Goal: Answer question/provide support

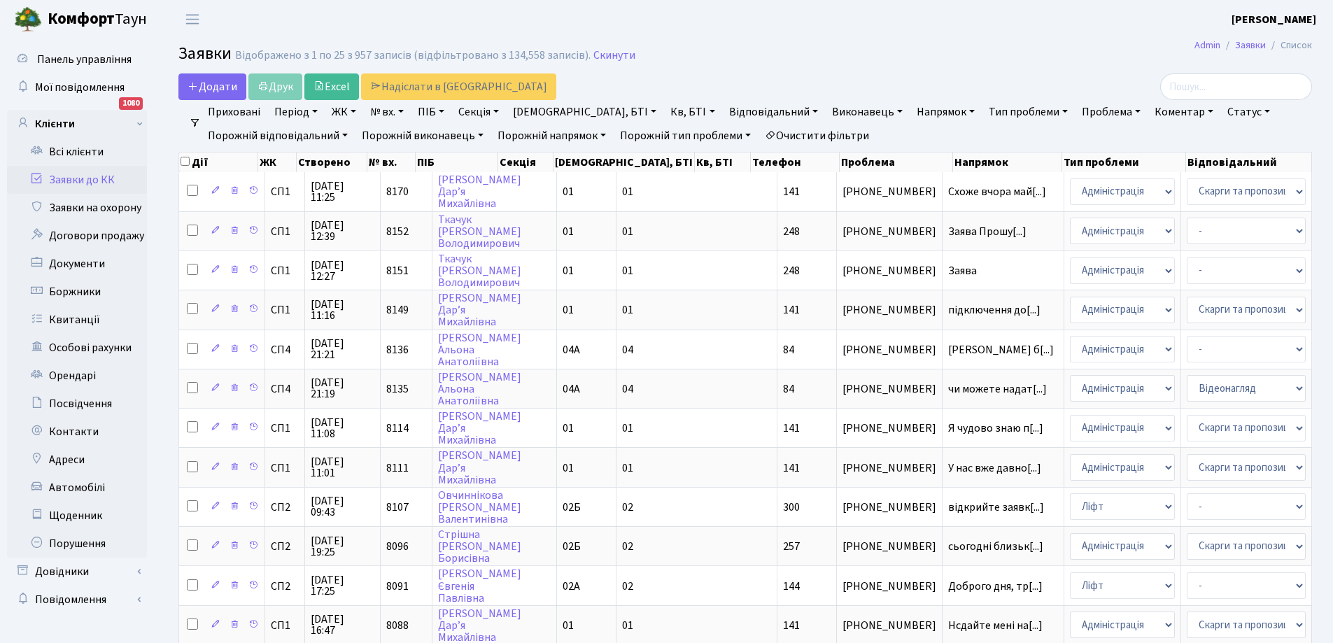
select select "25"
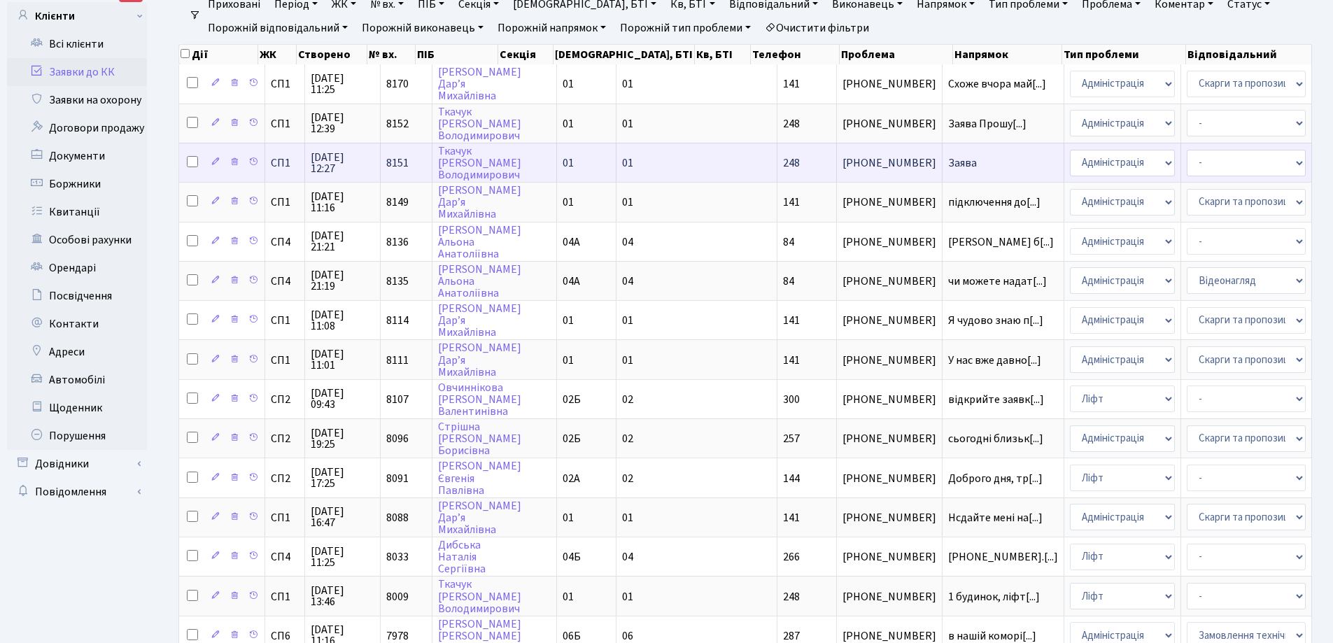
scroll to position [140, 0]
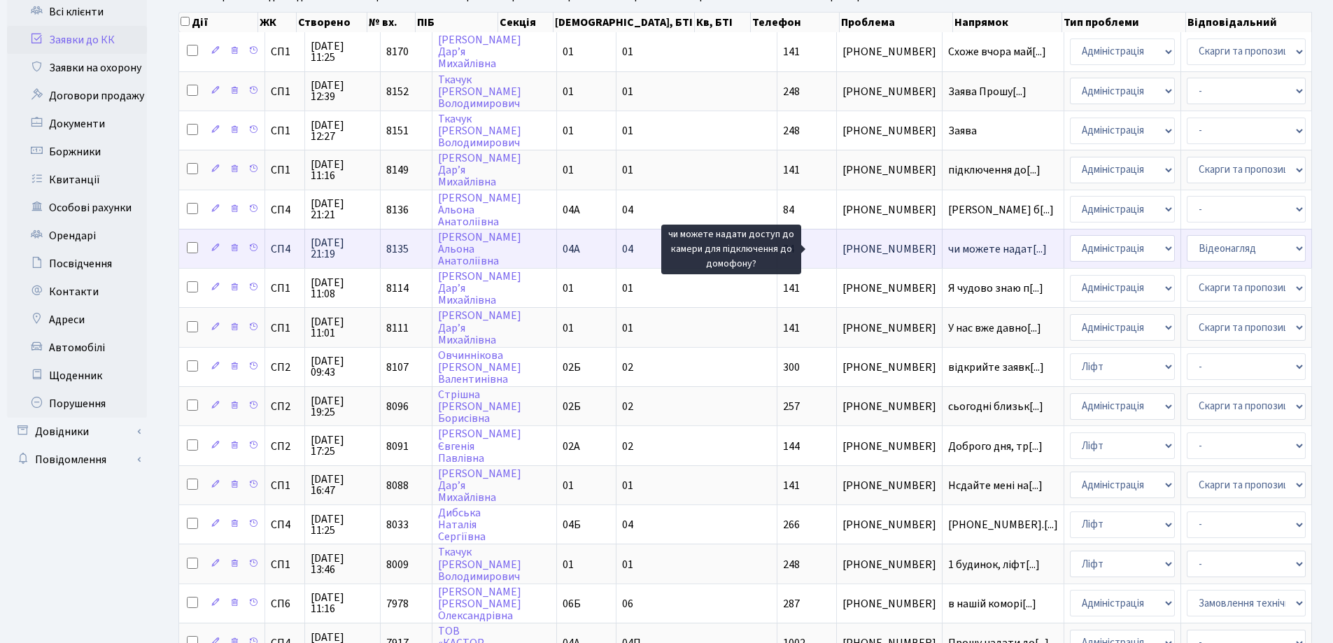
click at [948, 245] on span "чи можете надат[...]" at bounding box center [997, 248] width 99 height 15
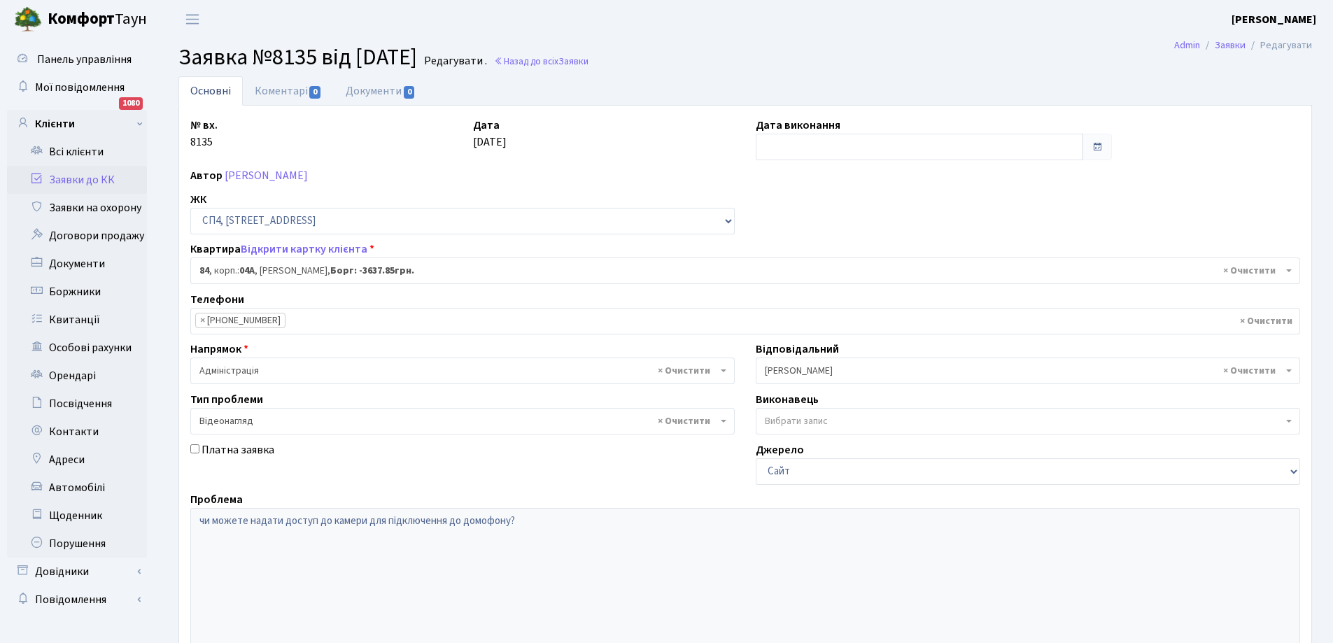
select select "21112"
select select "45"
click at [287, 87] on link "Коментарі 0" at bounding box center [288, 90] width 91 height 29
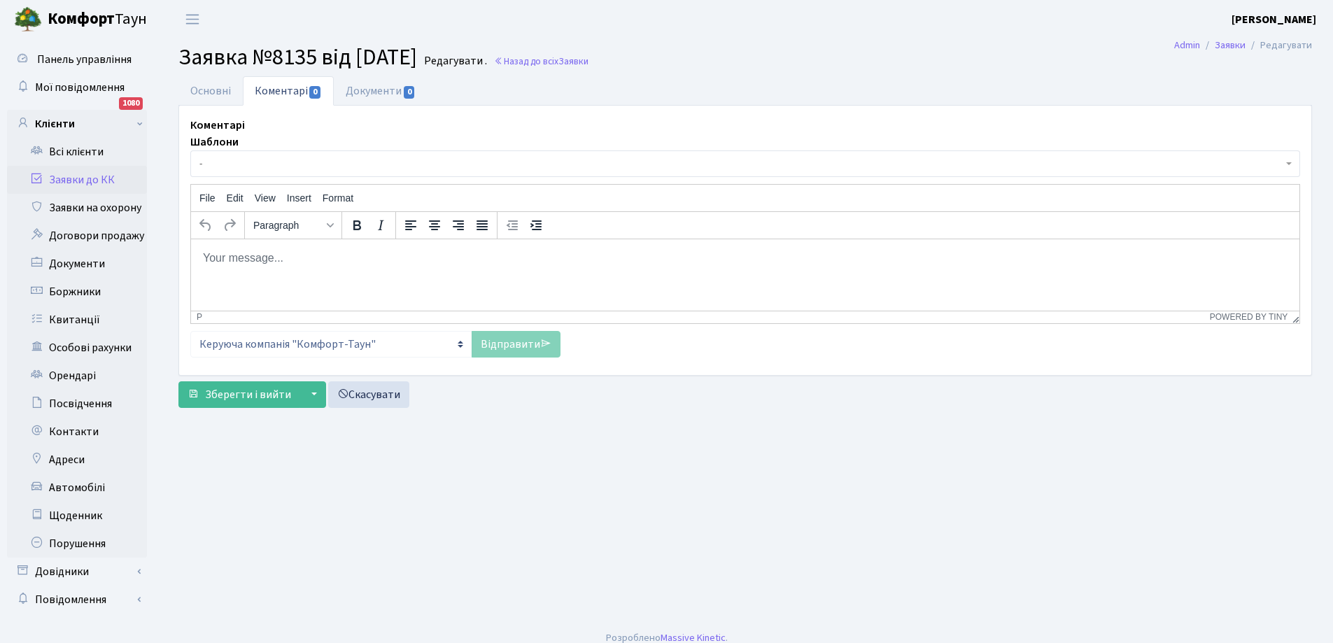
click at [318, 250] on p "Rich Text Area. Press ALT-0 for help." at bounding box center [745, 257] width 1086 height 15
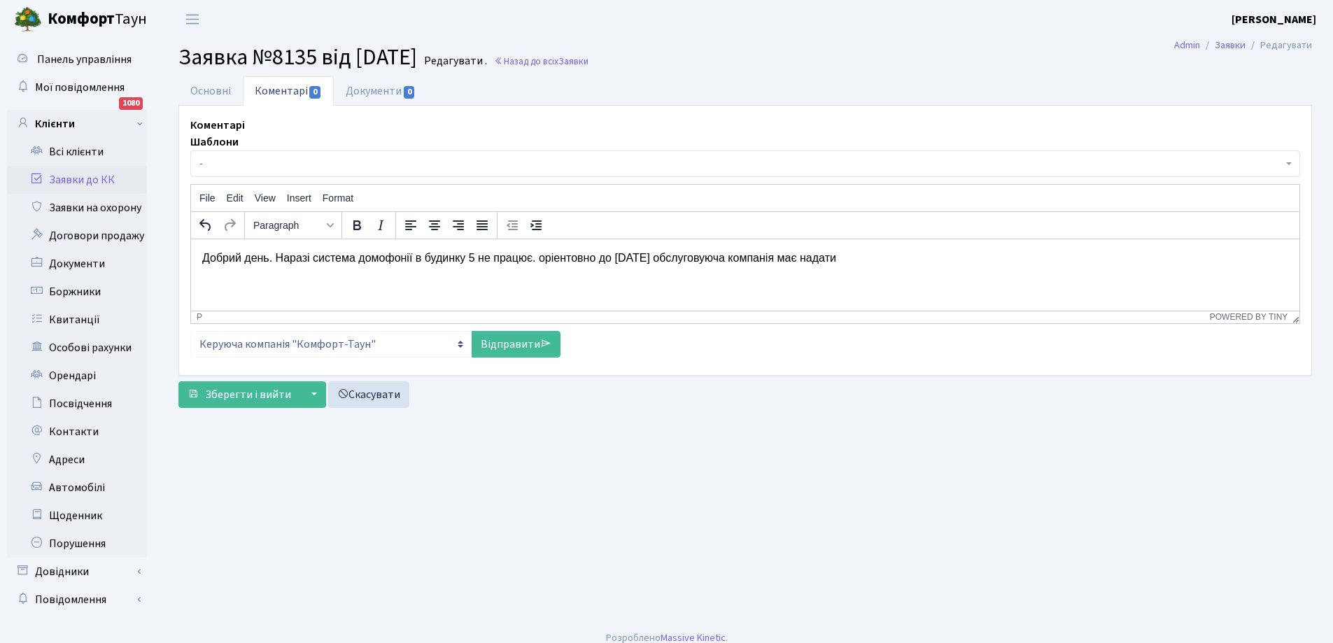
click at [542, 256] on p "Добрий день. Наразі система домофонії в будинку 5 не працює. оріентовно до 29.0…" at bounding box center [745, 257] width 1086 height 15
drag, startPoint x: 204, startPoint y: 261, endPoint x: 306, endPoint y: 275, distance: 103.1
click at [306, 275] on p "Добрий день. Наразі система домофонії в будинку 5 не працює. Оріентовно до 29.0…" at bounding box center [745, 265] width 1086 height 31
click at [319, 272] on div "Ctrl+K" at bounding box center [323, 273] width 27 height 17
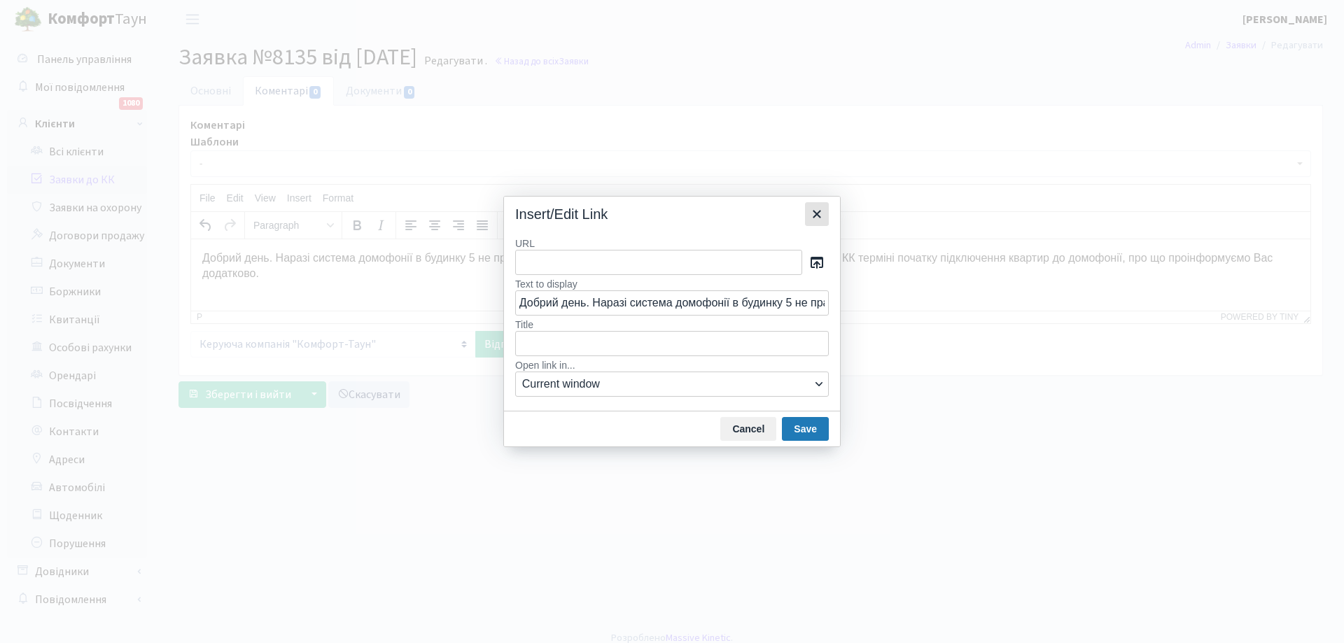
click at [816, 213] on icon "Close" at bounding box center [817, 214] width 8 height 8
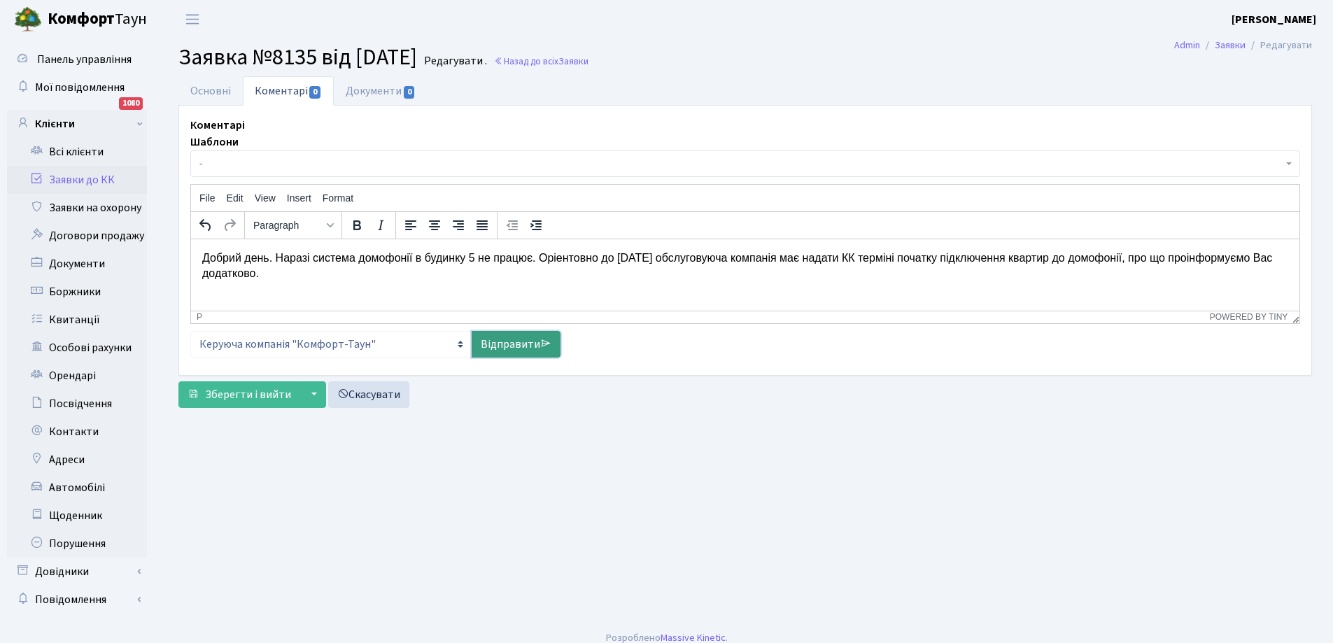
click at [518, 342] on link "Відправити" at bounding box center [516, 344] width 89 height 27
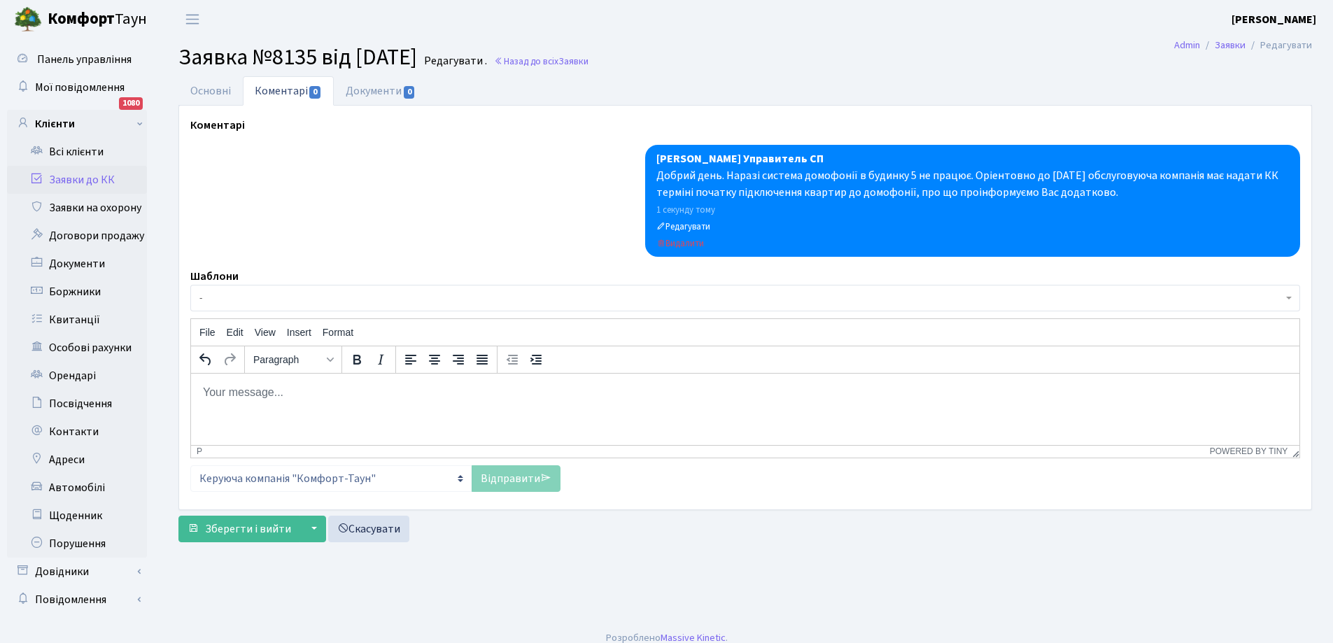
drag, startPoint x: 659, startPoint y: 178, endPoint x: 1111, endPoint y: 192, distance: 453.0
click at [1111, 192] on div "Добрий день. Наразі система домофонії в будинку 5 не працює. Оріентовно до [DAT…" at bounding box center [972, 184] width 633 height 34
copy div "Добрий день. Наразі система домофонії в будинку 5 не працює. Оріентовно до [DAT…"
click at [213, 92] on link "Основні" at bounding box center [210, 90] width 64 height 29
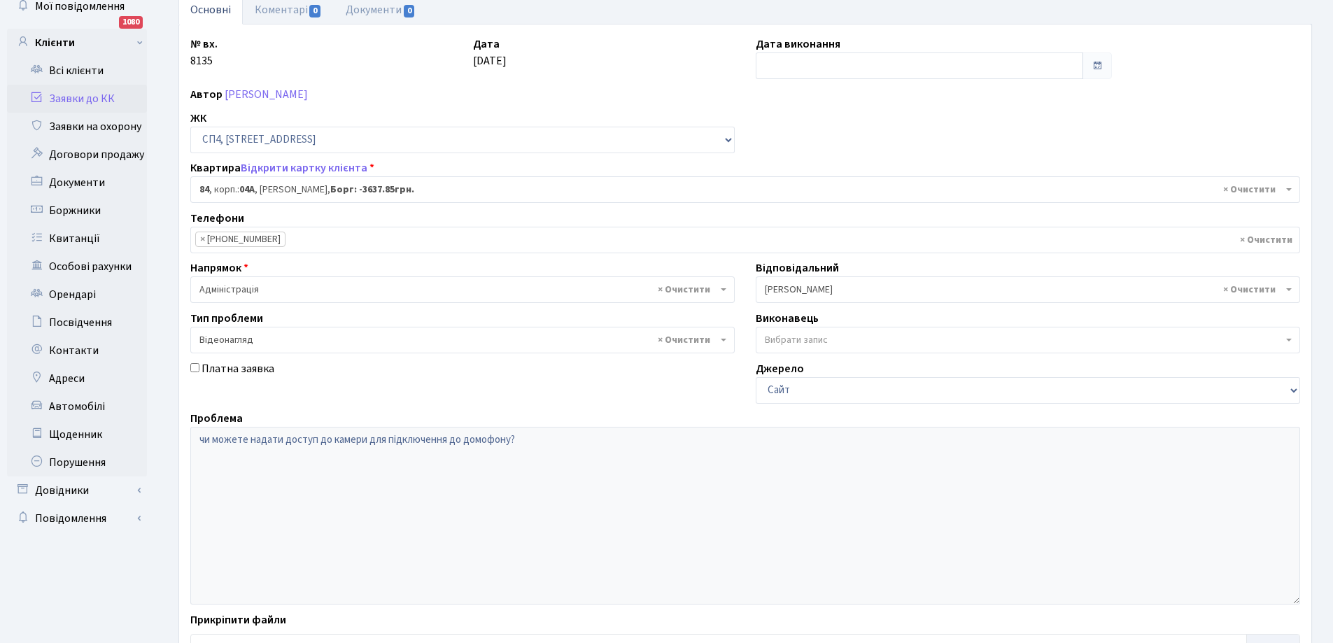
scroll to position [191, 0]
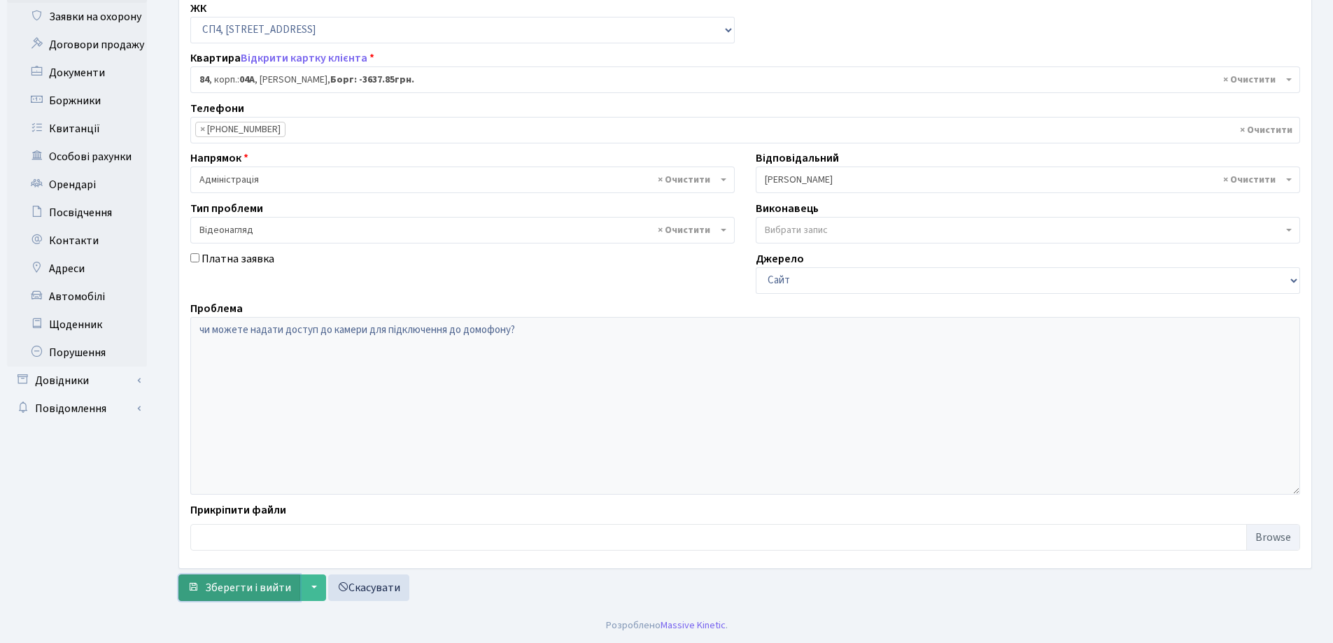
click at [248, 589] on span "Зберегти і вийти" at bounding box center [248, 587] width 86 height 15
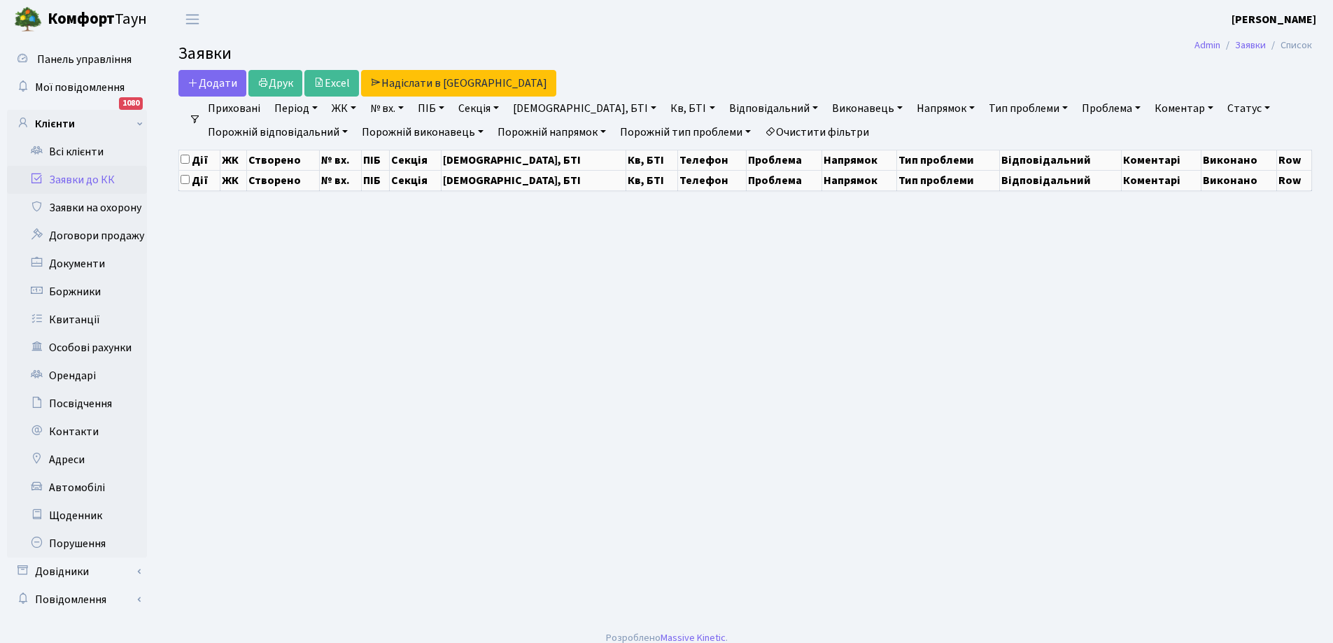
select select "25"
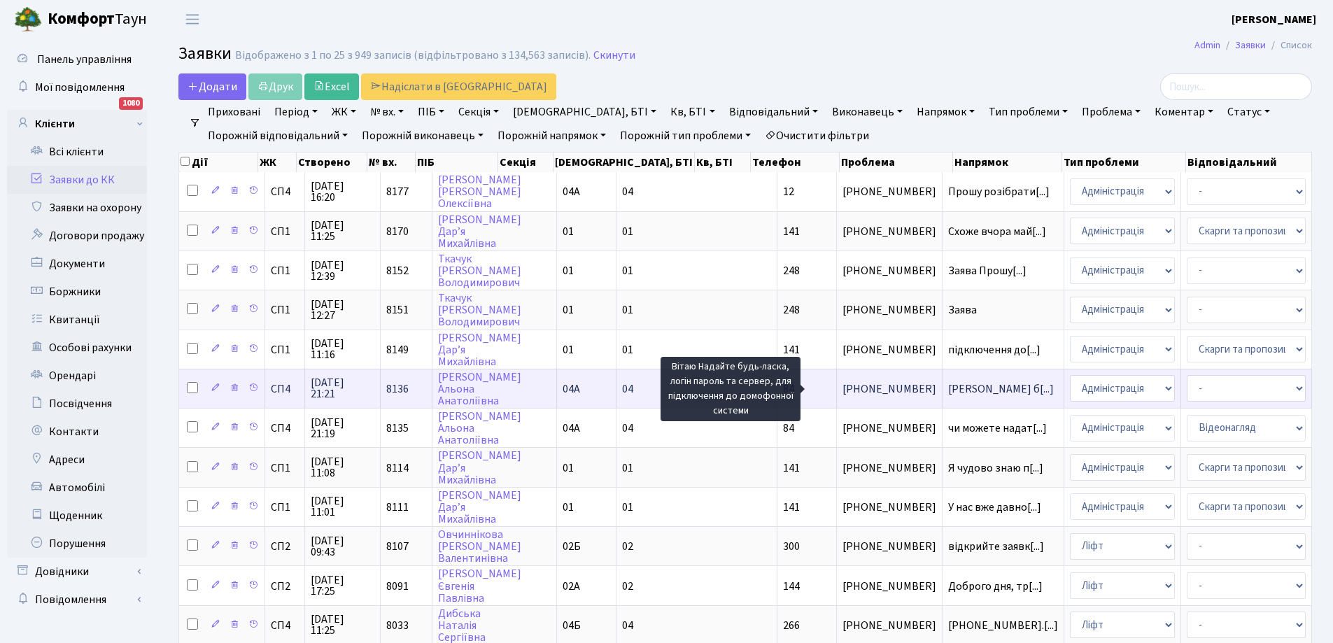
click at [948, 390] on span "[PERSON_NAME] б[...]" at bounding box center [1001, 388] width 106 height 15
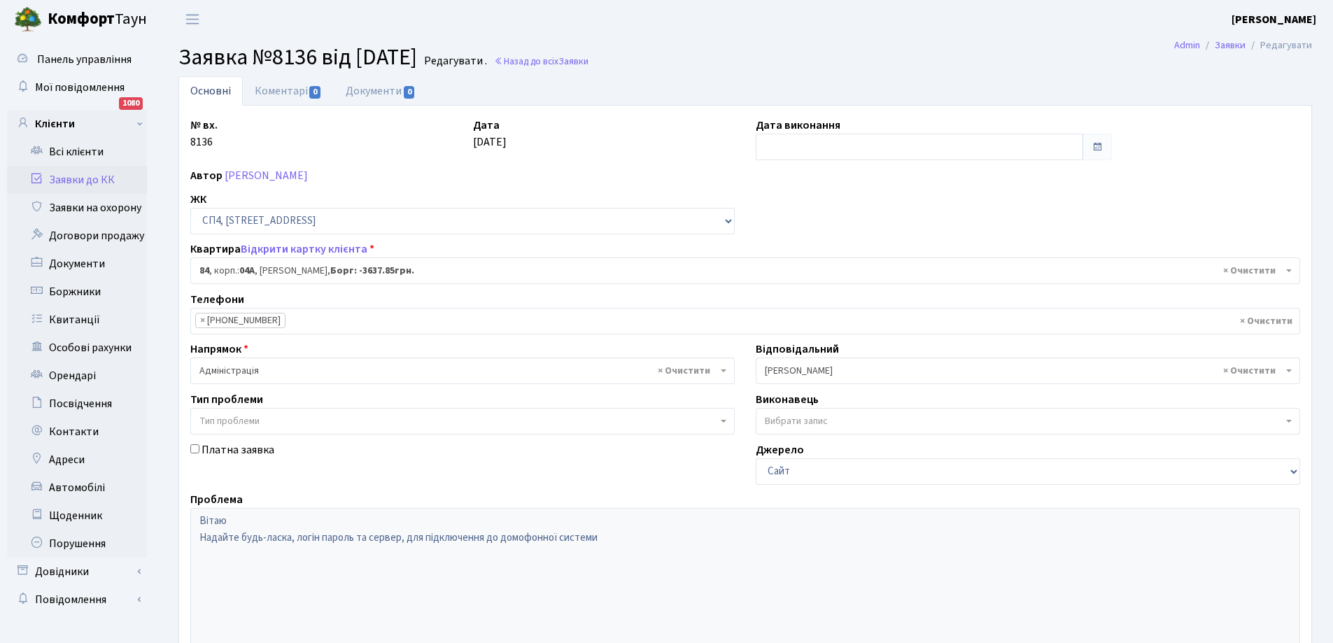
select select "21112"
click at [290, 90] on link "Коментарі 0" at bounding box center [288, 90] width 91 height 29
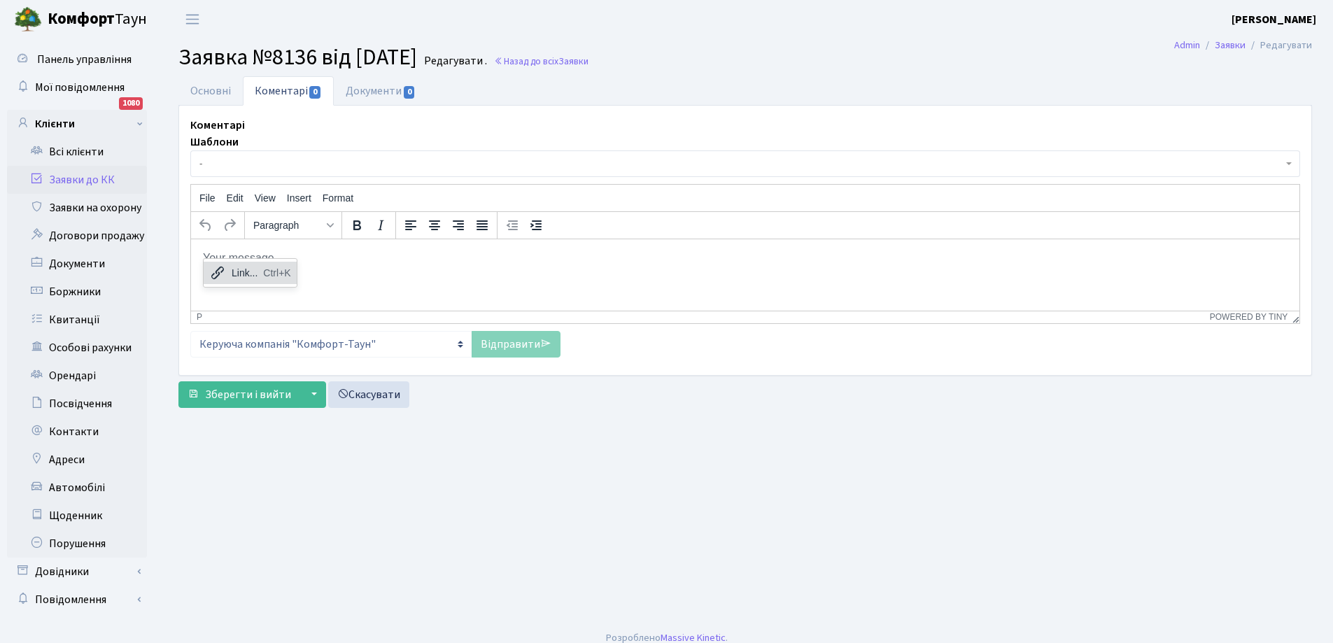
click at [239, 274] on div "Link..." at bounding box center [245, 273] width 26 height 17
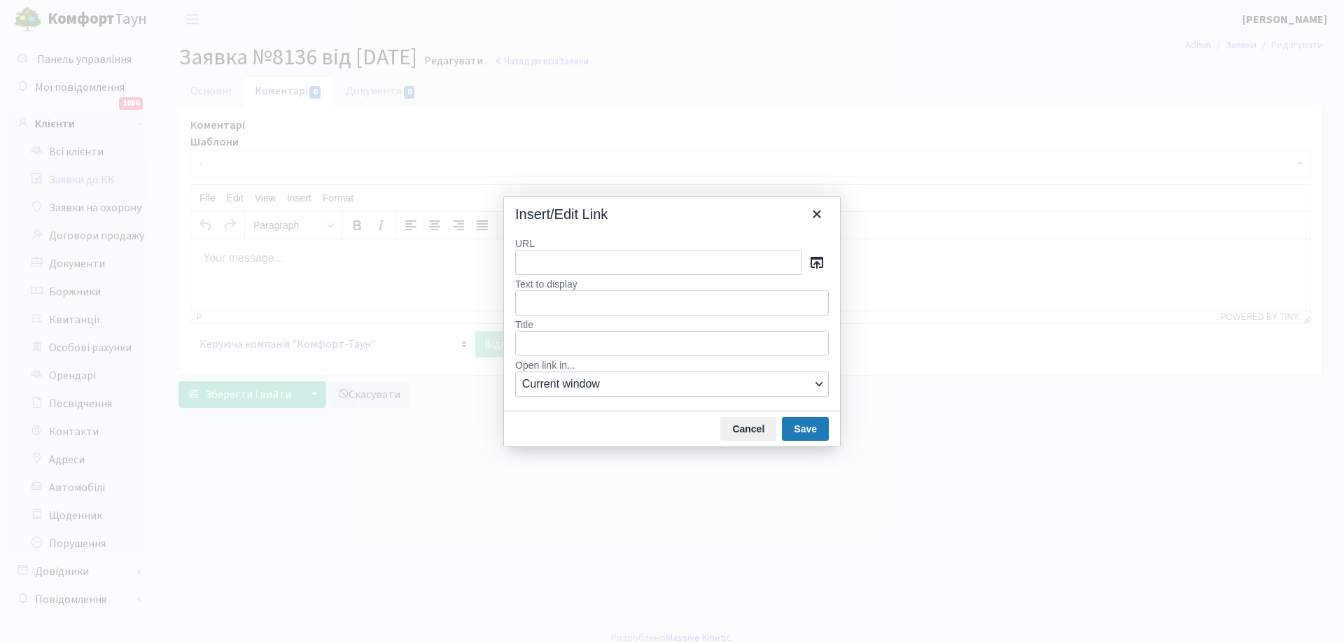
type input "Добрий день. Наразі система домофонії в будинку 5 не працює. Оріентовно до [DAT…"
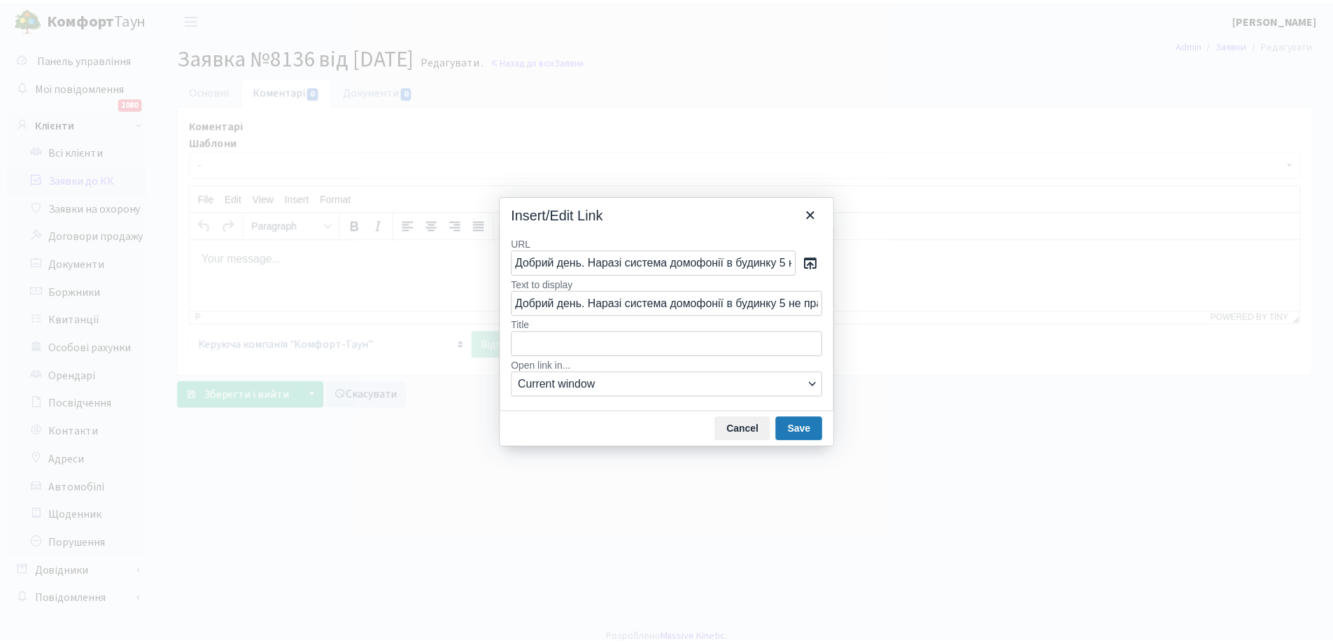
scroll to position [0, 868]
click at [809, 429] on button "Save" at bounding box center [805, 429] width 47 height 24
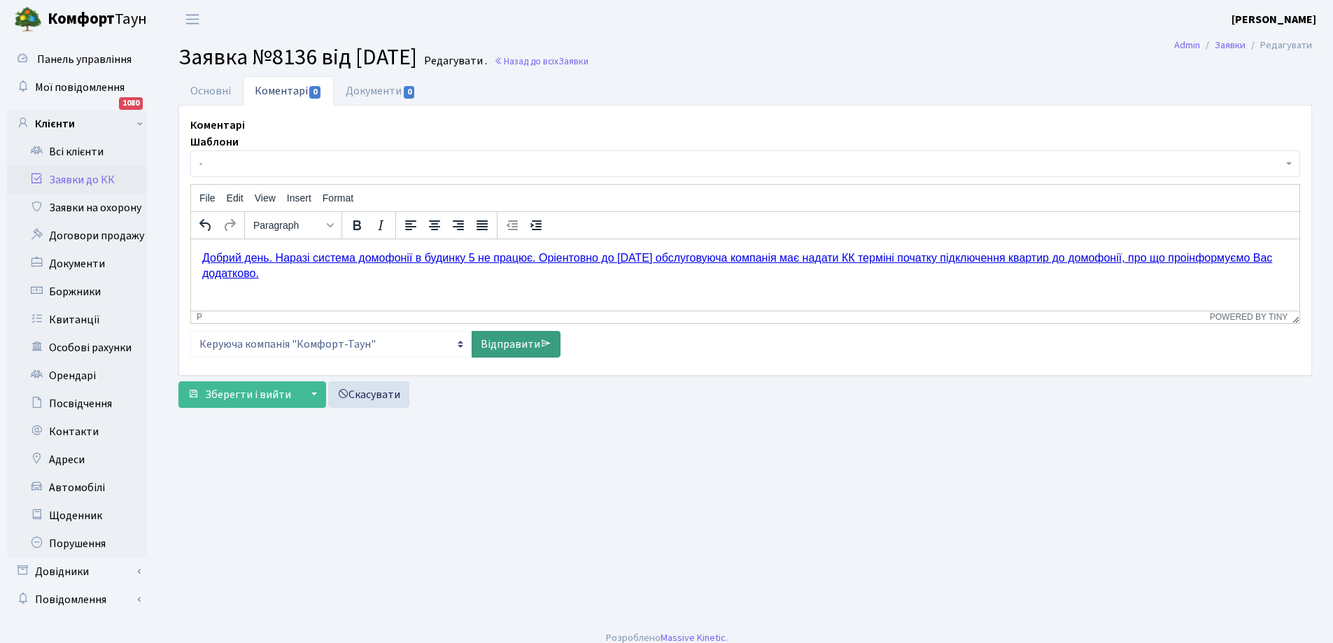
click at [519, 347] on link "Відправити" at bounding box center [516, 344] width 89 height 27
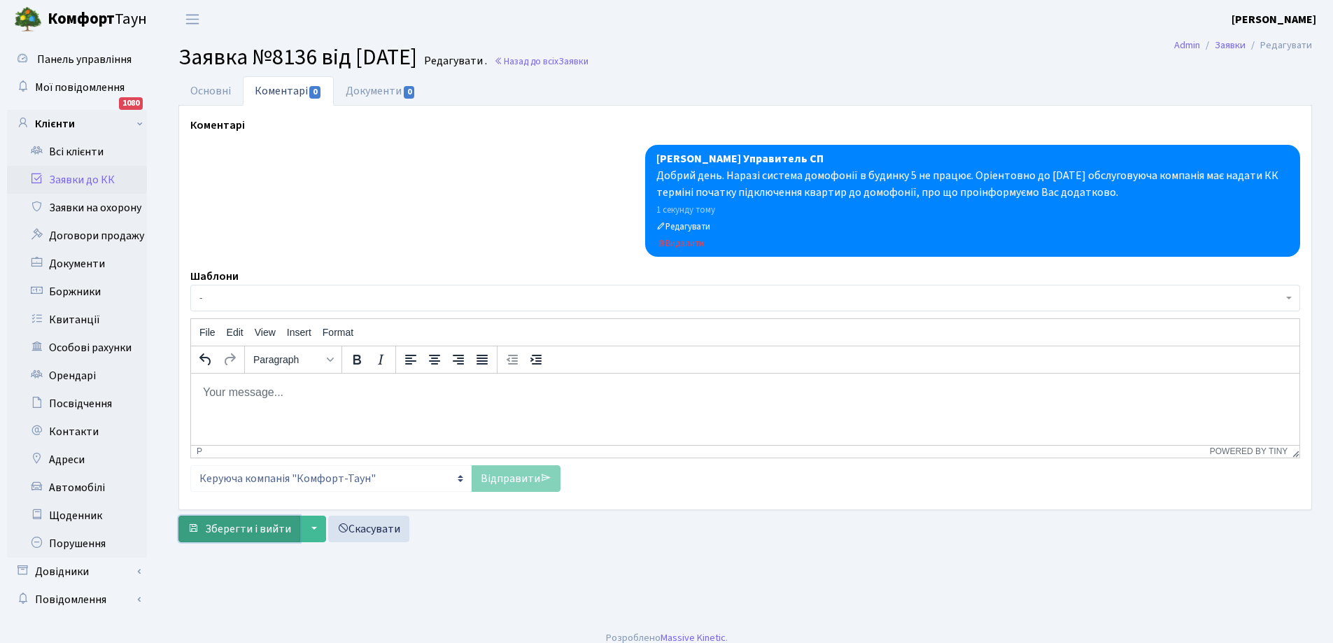
click at [243, 528] on span "Зберегти і вийти" at bounding box center [248, 528] width 86 height 15
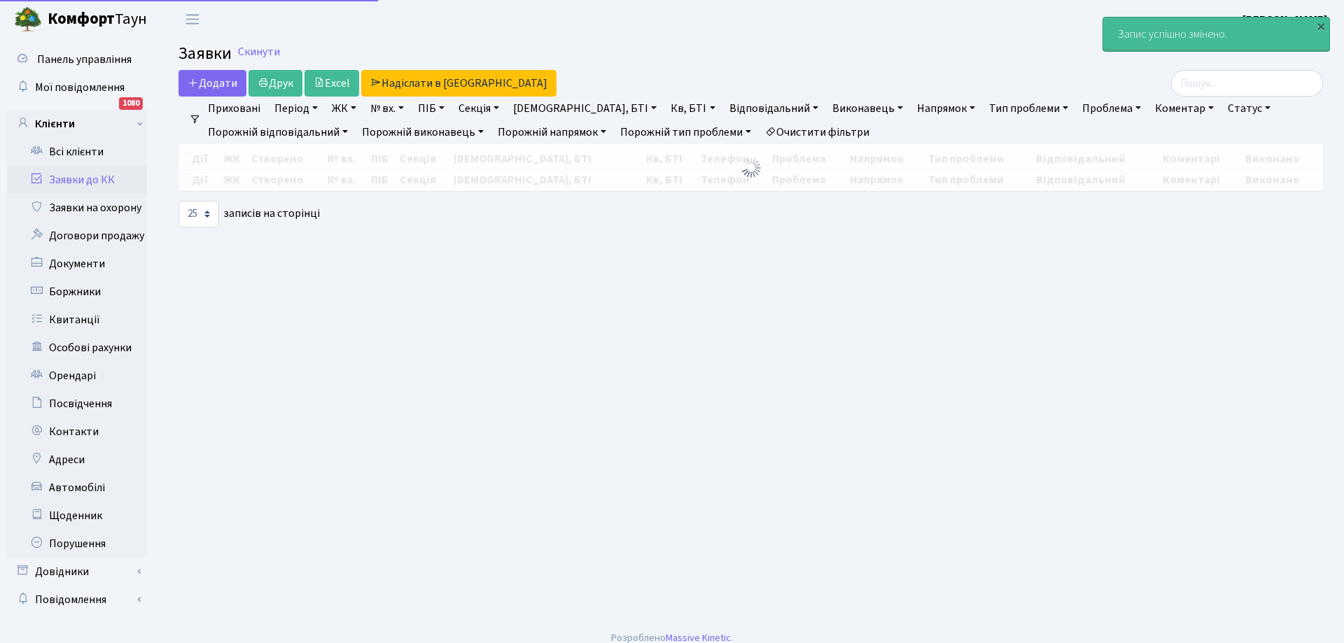
select select "25"
